Goal: Task Accomplishment & Management: Manage account settings

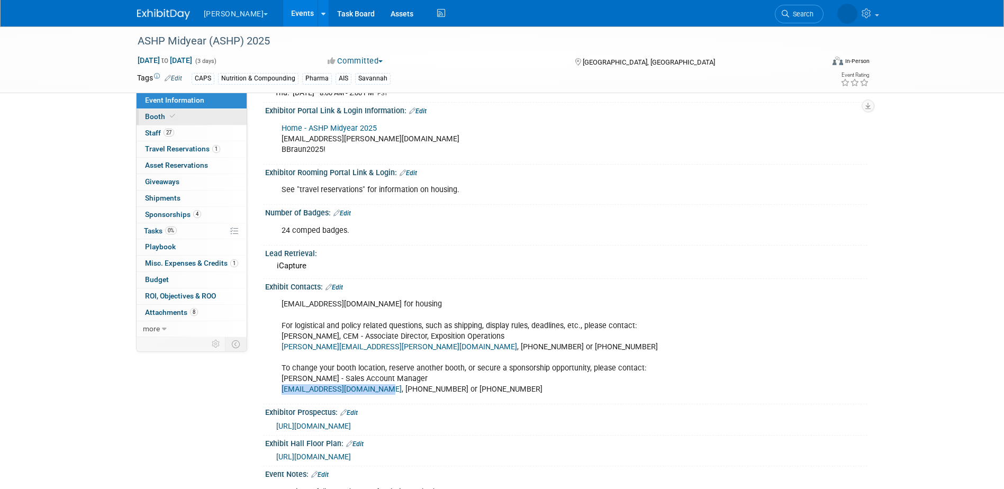
click at [193, 122] on link "Booth" at bounding box center [192, 117] width 110 height 16
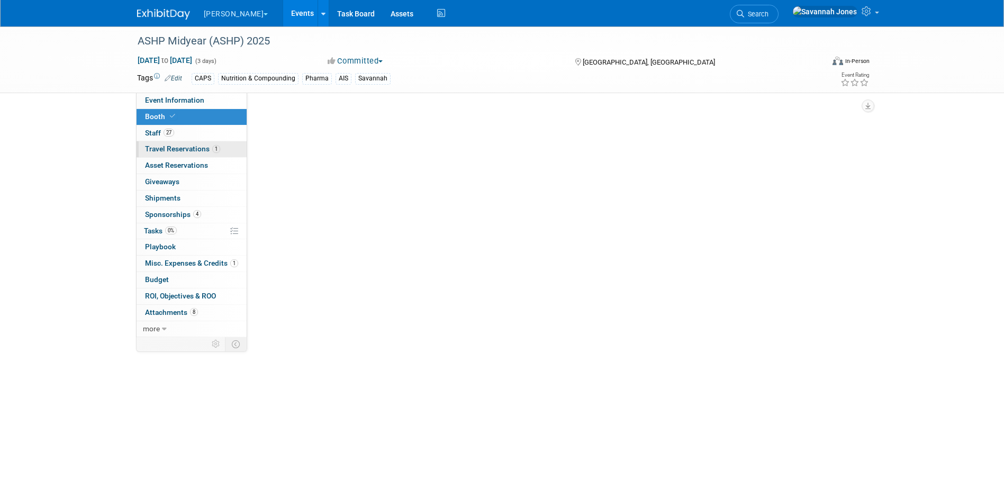
click at [193, 156] on link "1 Travel Reservations 1" at bounding box center [192, 149] width 110 height 16
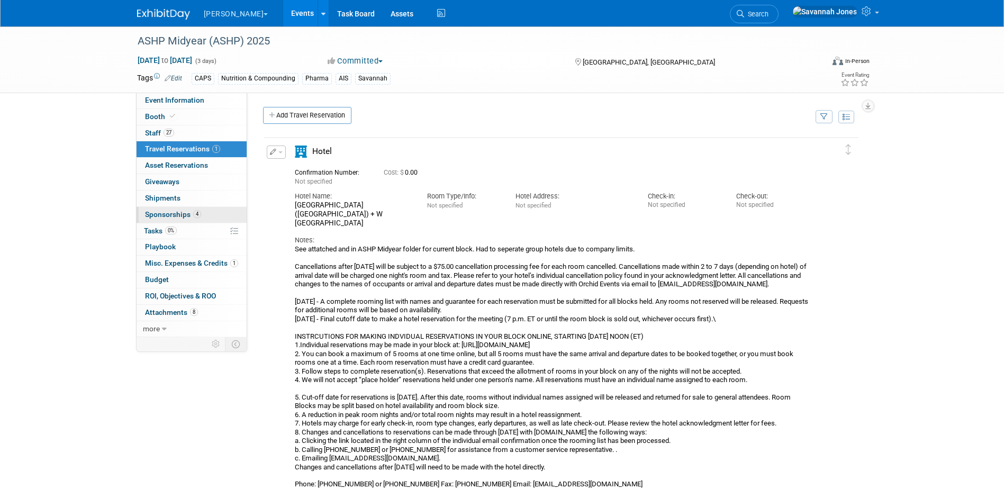
click at [202, 207] on link "4 Sponsorships 4" at bounding box center [192, 215] width 110 height 16
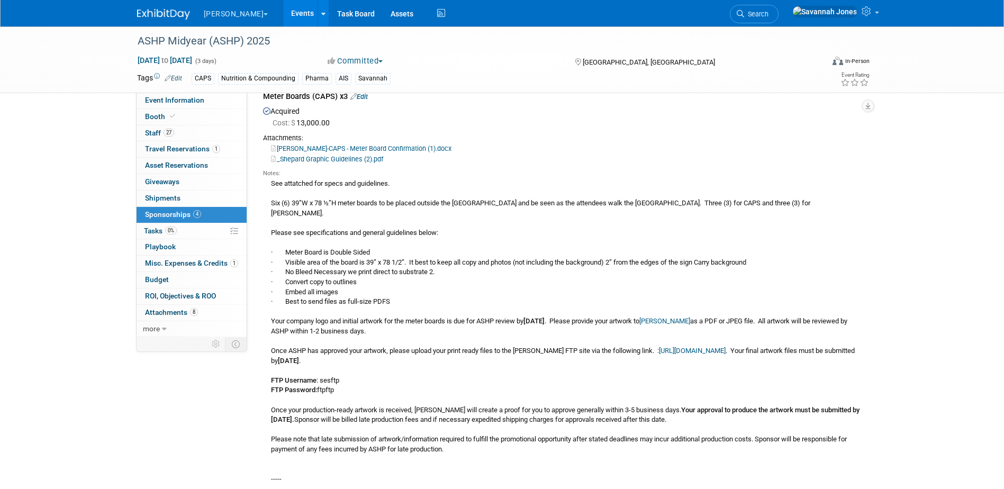
scroll to position [106, 0]
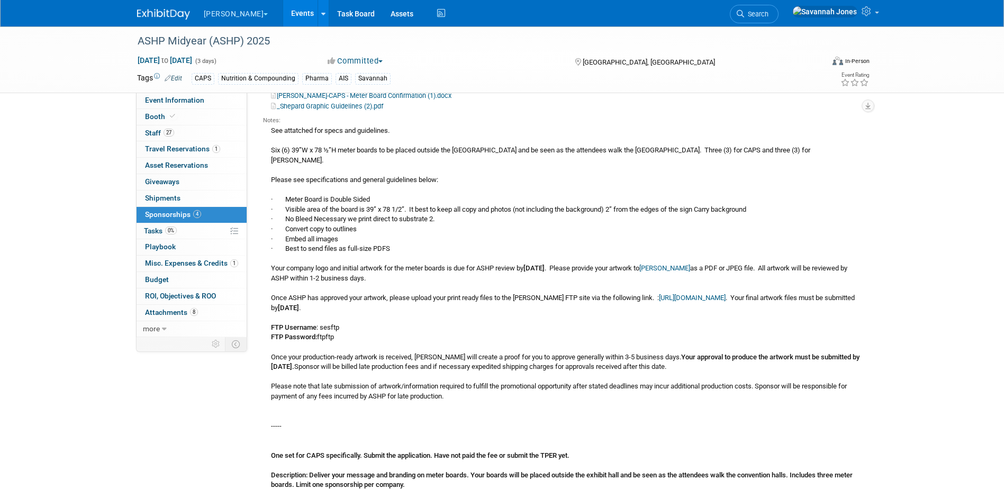
click at [283, 5] on link "Events" at bounding box center [302, 13] width 39 height 26
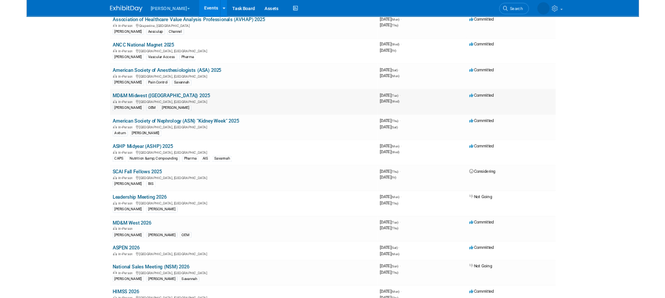
scroll to position [265, 0]
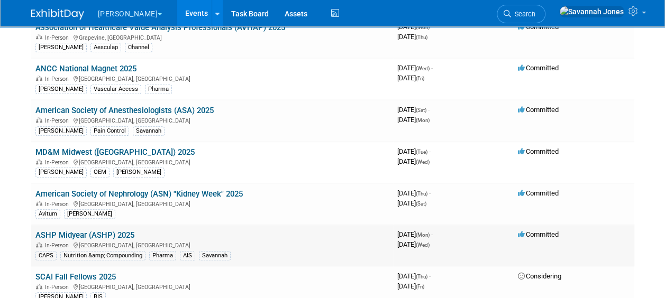
click at [122, 231] on link "ASHP Midyear (ASHP) 2025" at bounding box center [84, 236] width 99 height 10
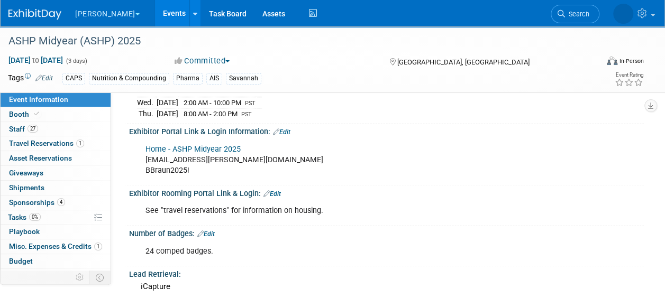
scroll to position [212, 0]
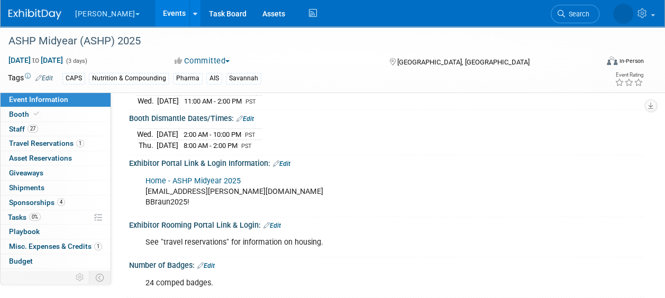
click at [196, 179] on link "Home - ASHP Midyear 2025" at bounding box center [193, 181] width 95 height 9
click at [50, 137] on link "1 Travel Reservations 1" at bounding box center [56, 144] width 110 height 14
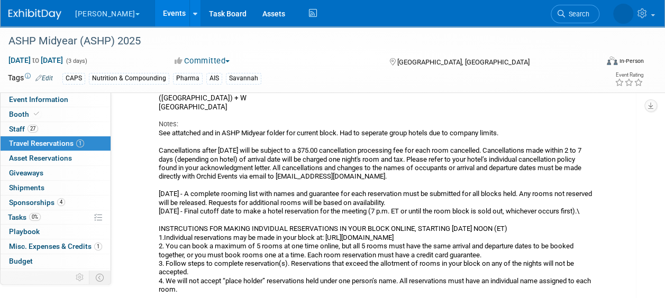
scroll to position [265, 0]
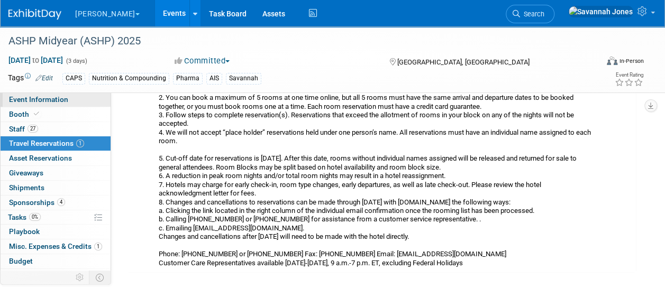
click at [82, 99] on link "Event Information" at bounding box center [56, 100] width 110 height 14
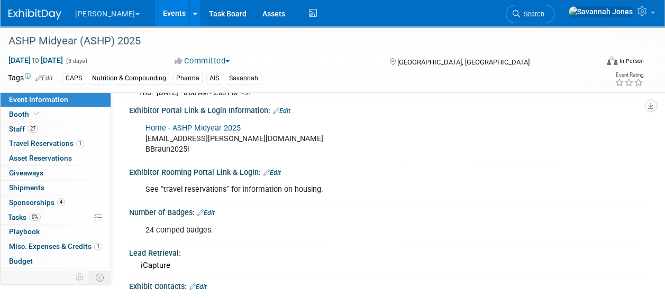
click at [206, 217] on div "24 comped badges. X" at bounding box center [385, 219] width 502 height 5
click at [219, 206] on div "Number of Badges: Edit" at bounding box center [386, 212] width 515 height 14
click at [212, 210] on link "Edit" at bounding box center [205, 213] width 17 height 7
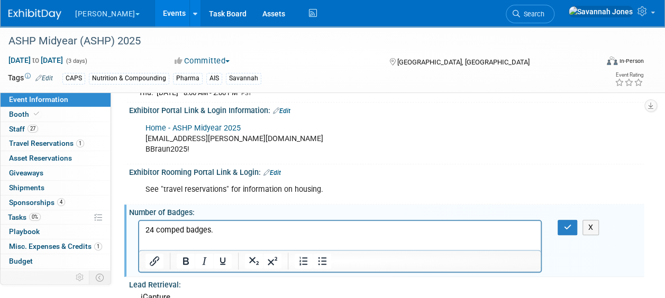
scroll to position [0, 0]
click at [247, 231] on p "24 comped badges." at bounding box center [340, 230] width 389 height 11
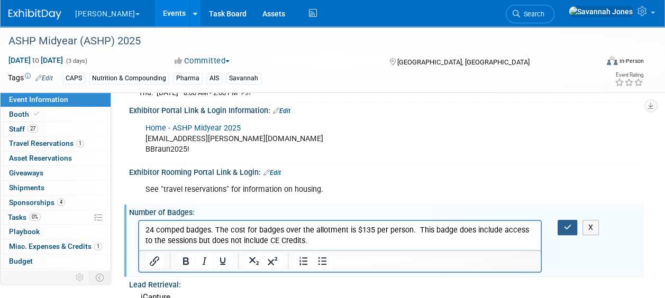
click at [562, 223] on button "button" at bounding box center [568, 227] width 20 height 15
